Goal: Complete application form: Complete application form

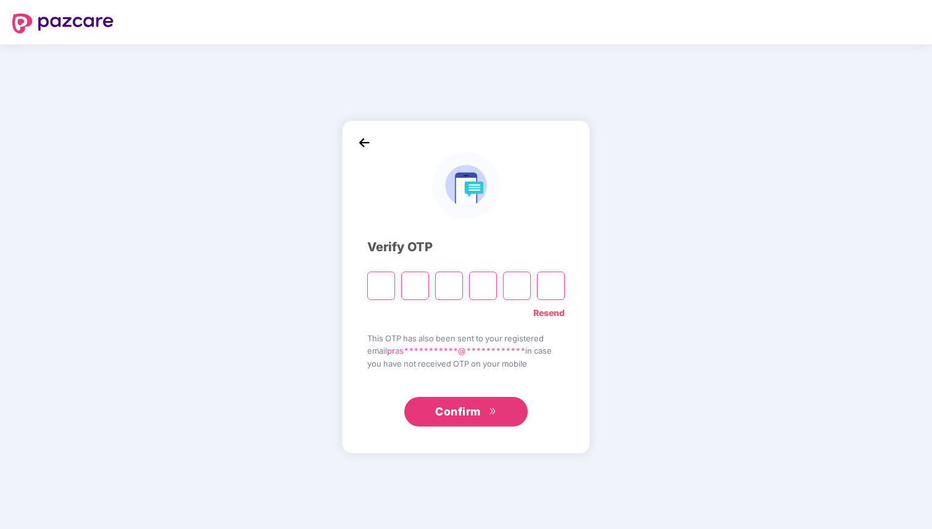
type input "*"
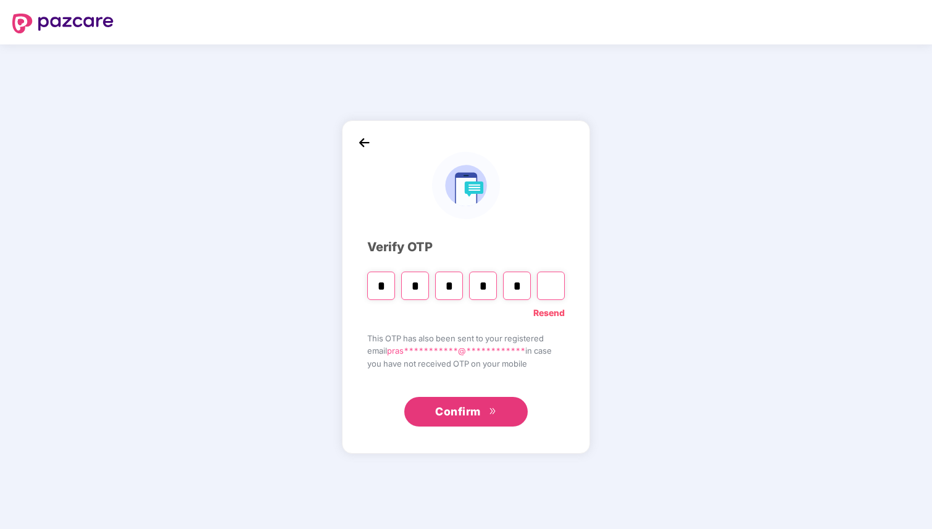
type input "*"
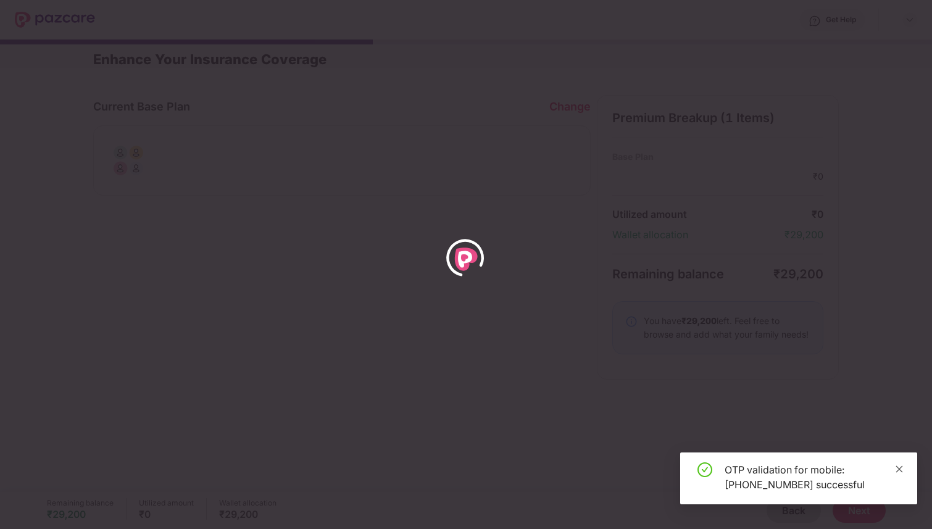
click at [902, 472] on icon "close" at bounding box center [899, 469] width 9 height 9
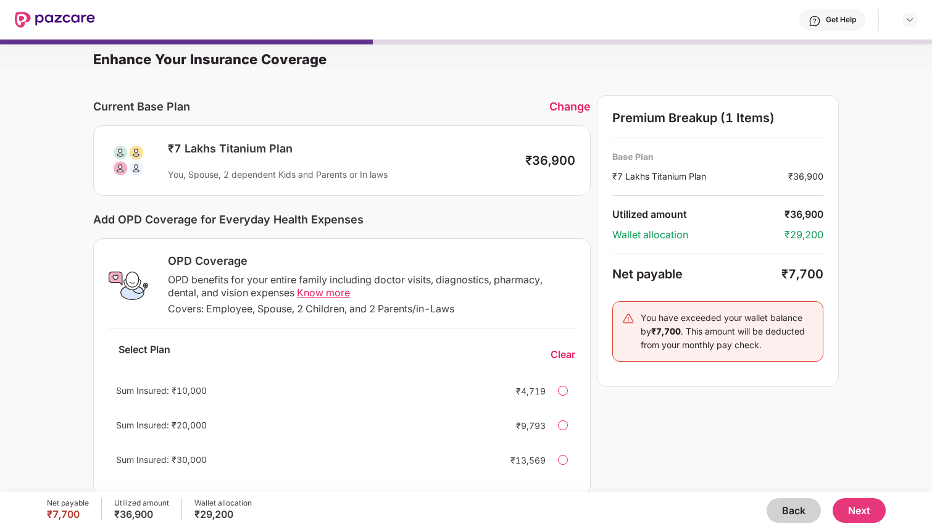
click at [783, 512] on button "Back" at bounding box center [794, 510] width 54 height 25
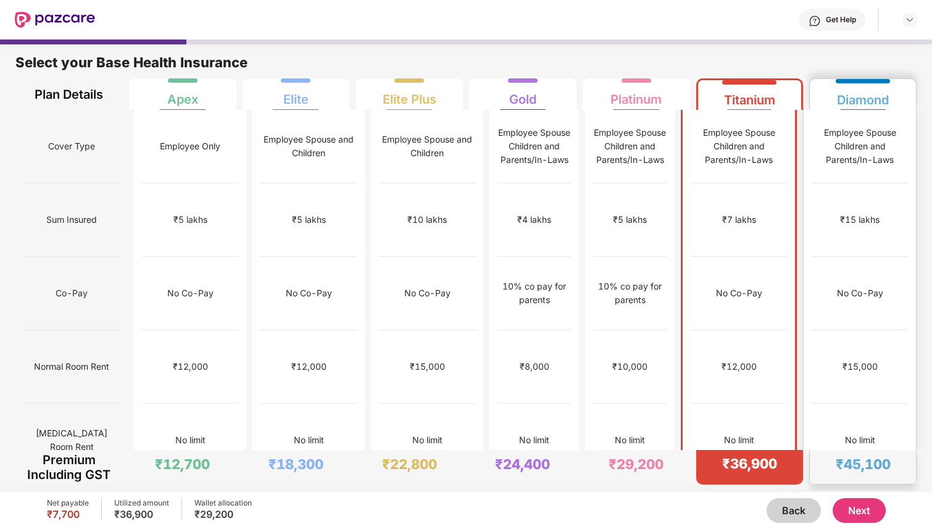
click at [834, 257] on div "No Co-Pay" at bounding box center [860, 293] width 96 height 73
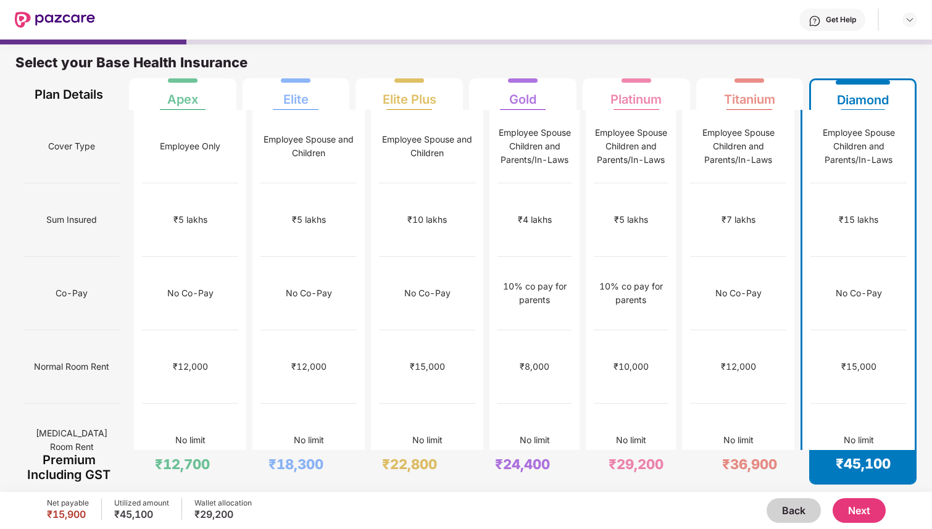
click at [862, 510] on button "Next" at bounding box center [859, 510] width 53 height 25
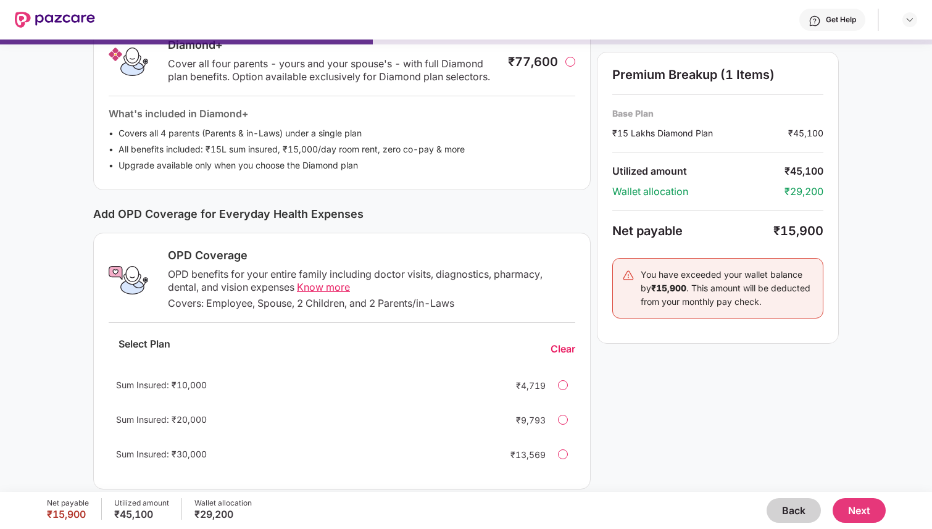
scroll to position [228, 0]
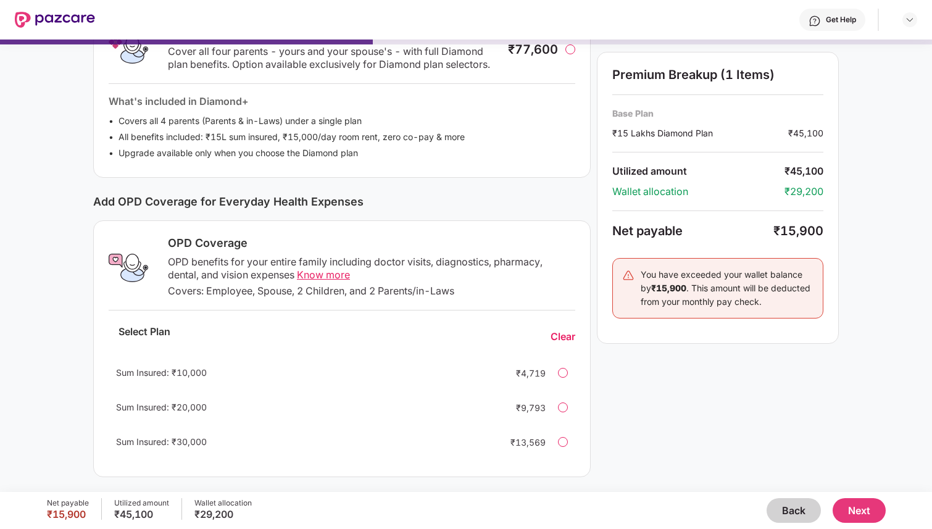
click at [562, 443] on div at bounding box center [563, 442] width 10 height 10
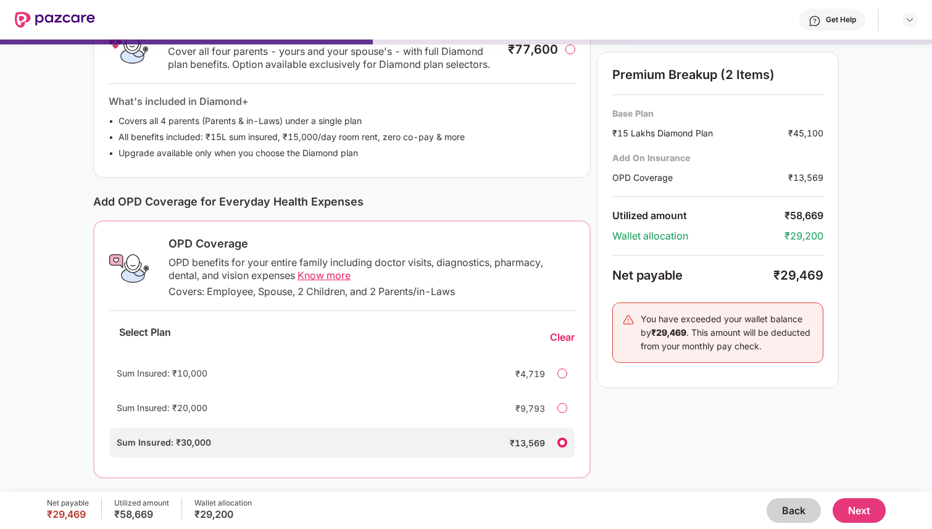
scroll to position [230, 0]
click at [853, 514] on button "Next" at bounding box center [859, 510] width 53 height 25
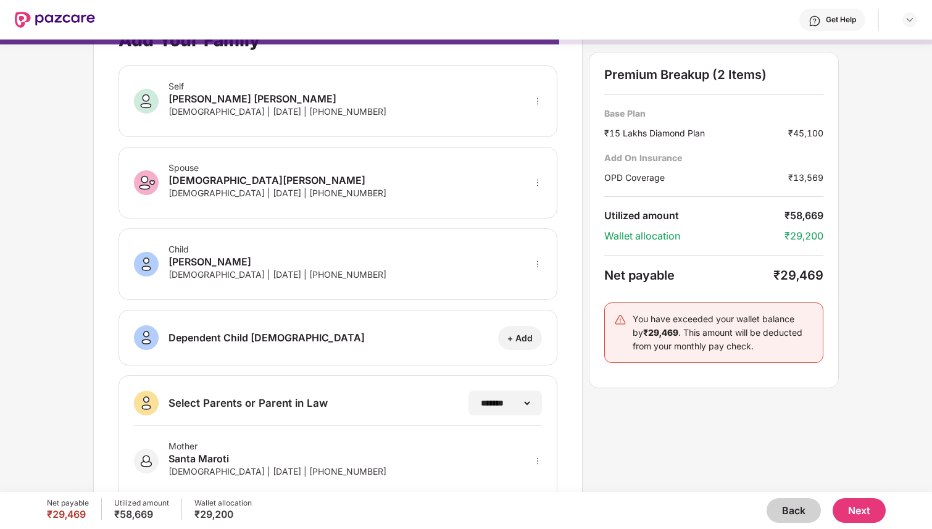
scroll to position [0, 0]
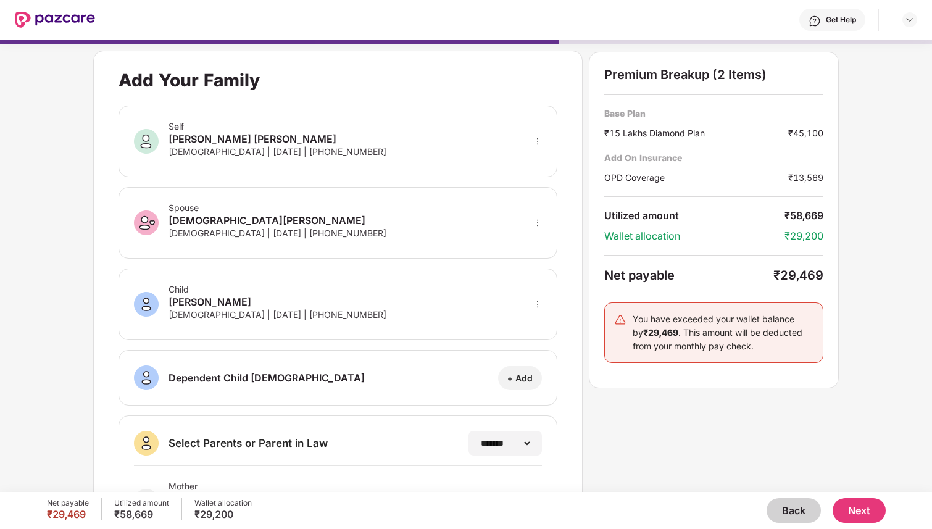
click at [506, 145] on div "Self [PERSON_NAME] [PERSON_NAME] [DEMOGRAPHIC_DATA] | [DATE] | [PHONE_NUMBER]" at bounding box center [338, 142] width 439 height 72
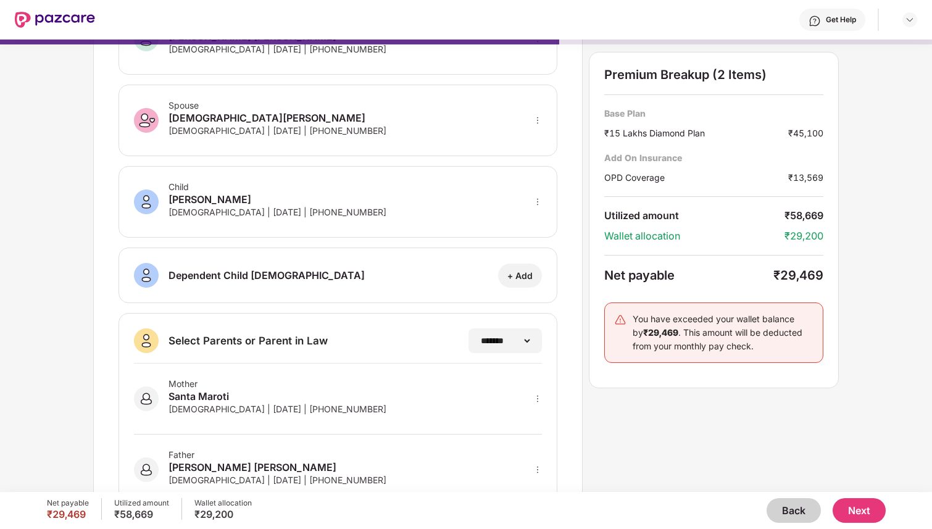
scroll to position [144, 0]
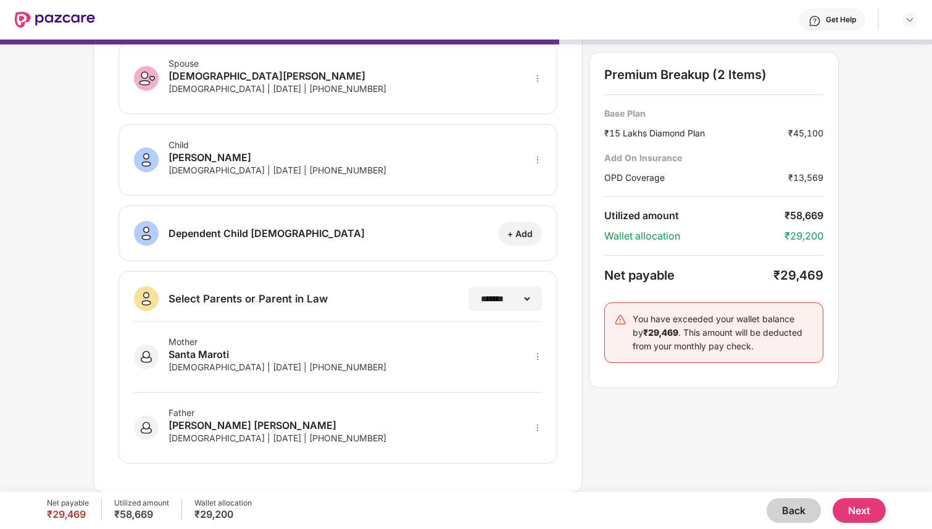
click at [851, 509] on button "Next" at bounding box center [859, 510] width 53 height 25
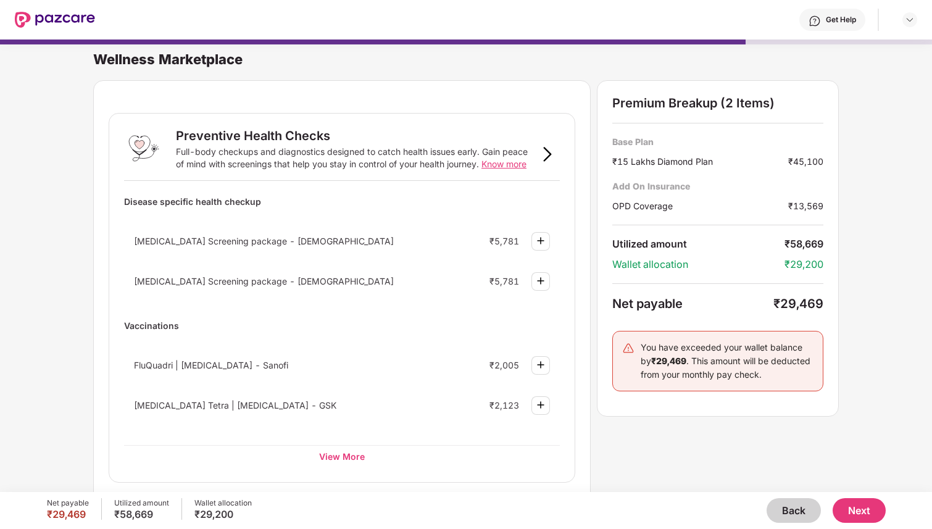
click at [858, 511] on button "Next" at bounding box center [859, 510] width 53 height 25
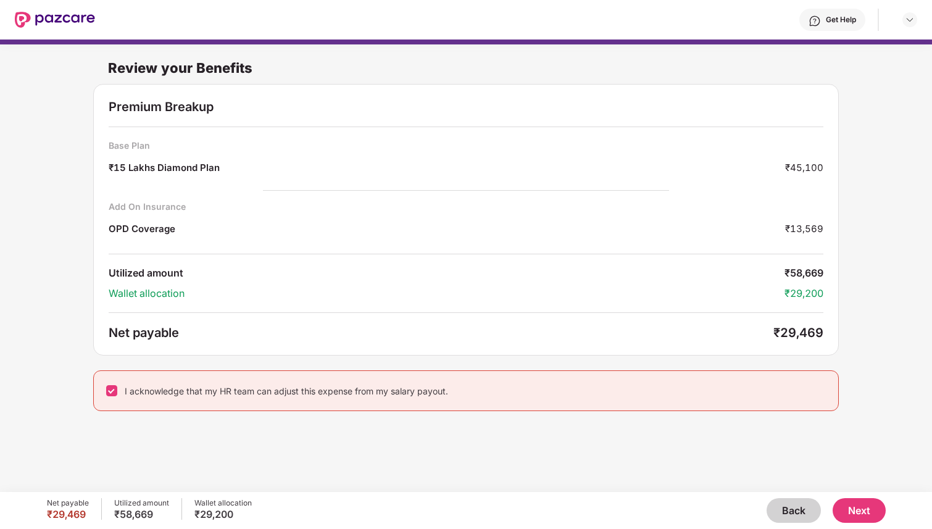
click at [864, 514] on button "Next" at bounding box center [859, 510] width 53 height 25
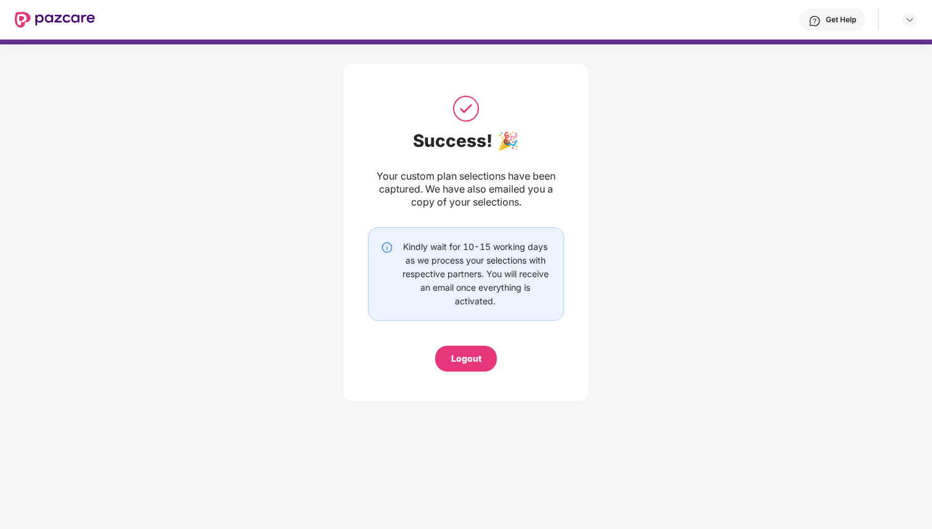
click at [471, 359] on div "Logout" at bounding box center [466, 359] width 30 height 14
